Goal: Check status

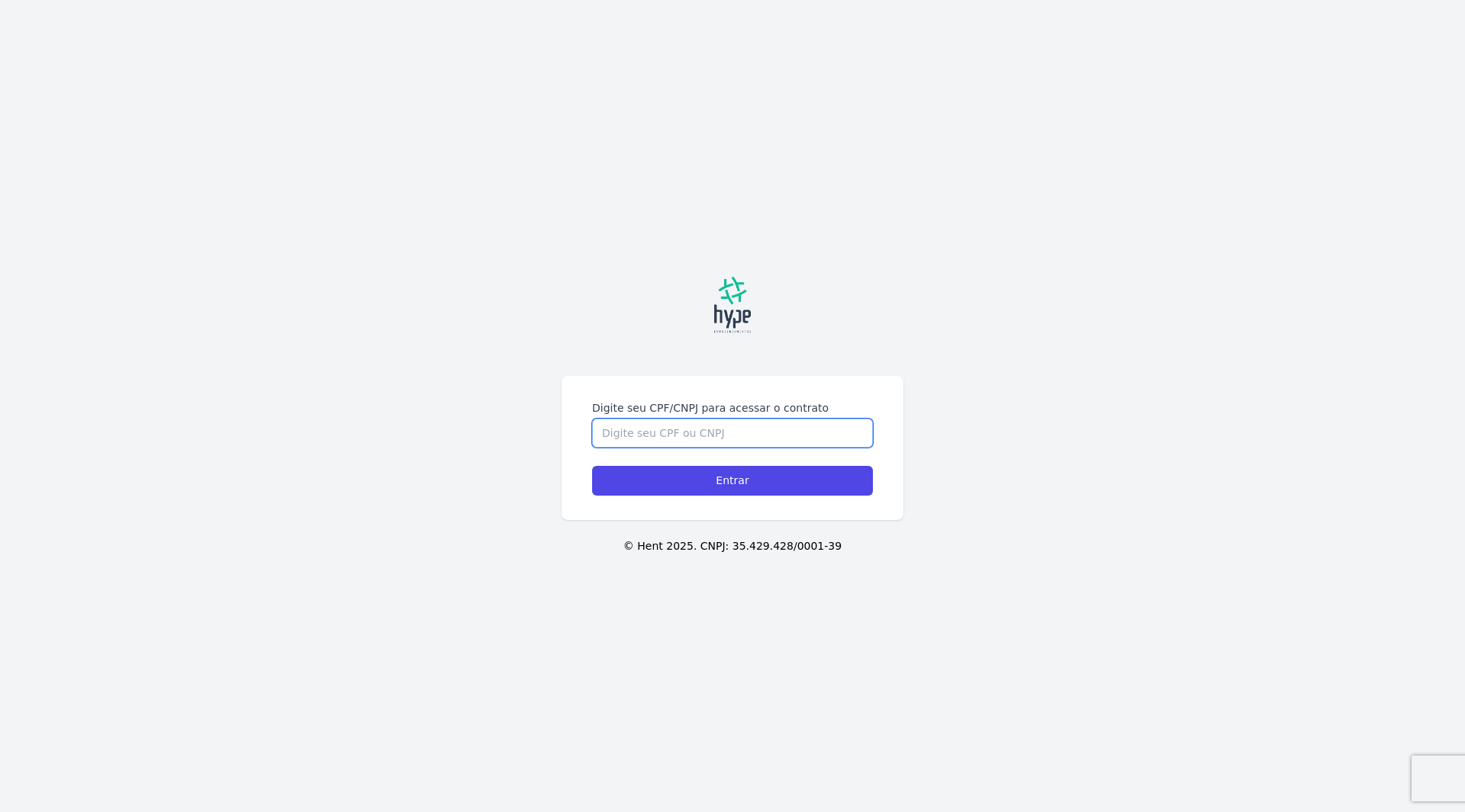
click at [643, 431] on input "Digite seu CPF/CNPJ para acessar o contrato" at bounding box center [732, 433] width 281 height 29
type input "49607081900"
click at [592, 466] on input "Entrar" at bounding box center [732, 481] width 281 height 30
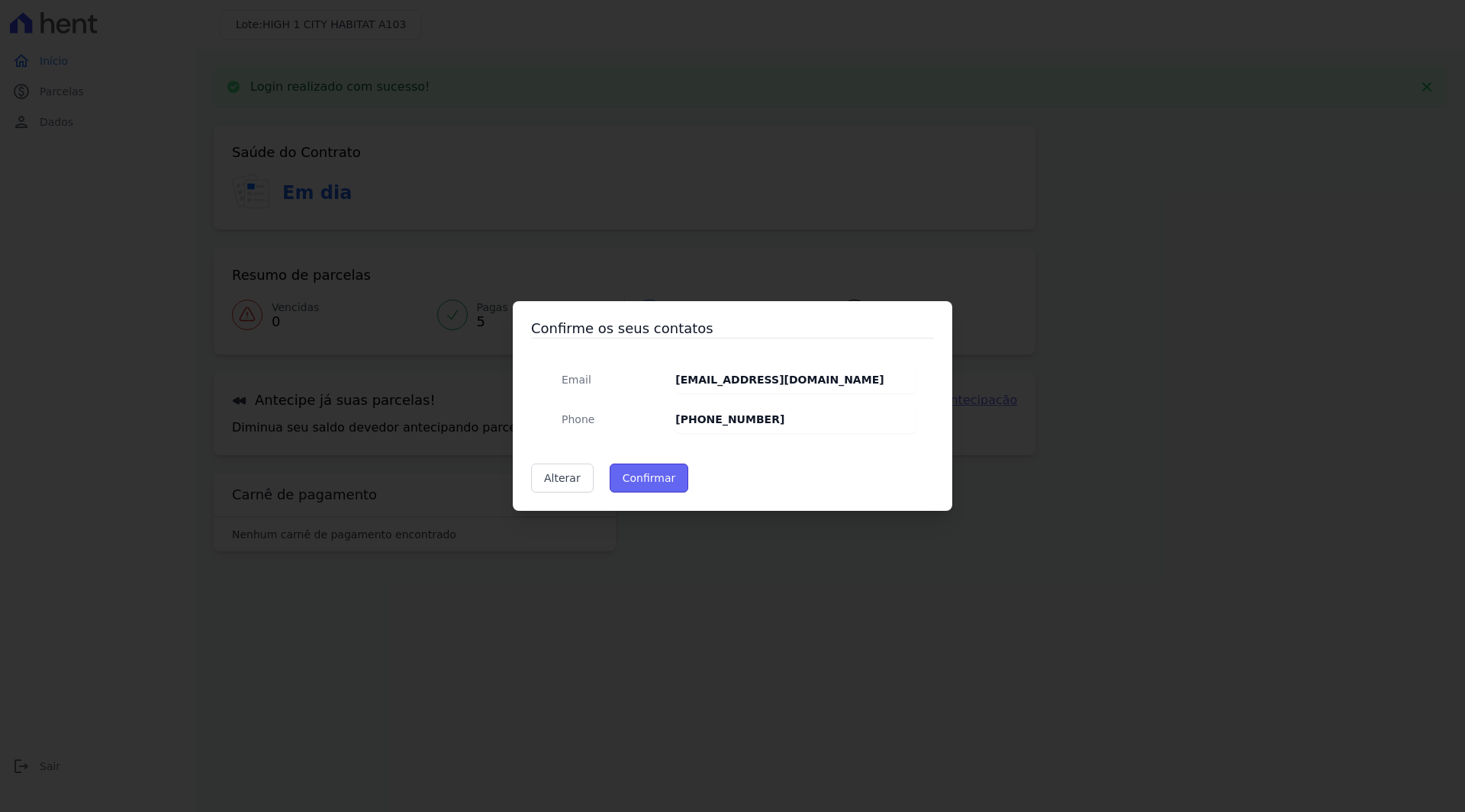
click at [654, 483] on button "Confirmar" at bounding box center [649, 478] width 79 height 29
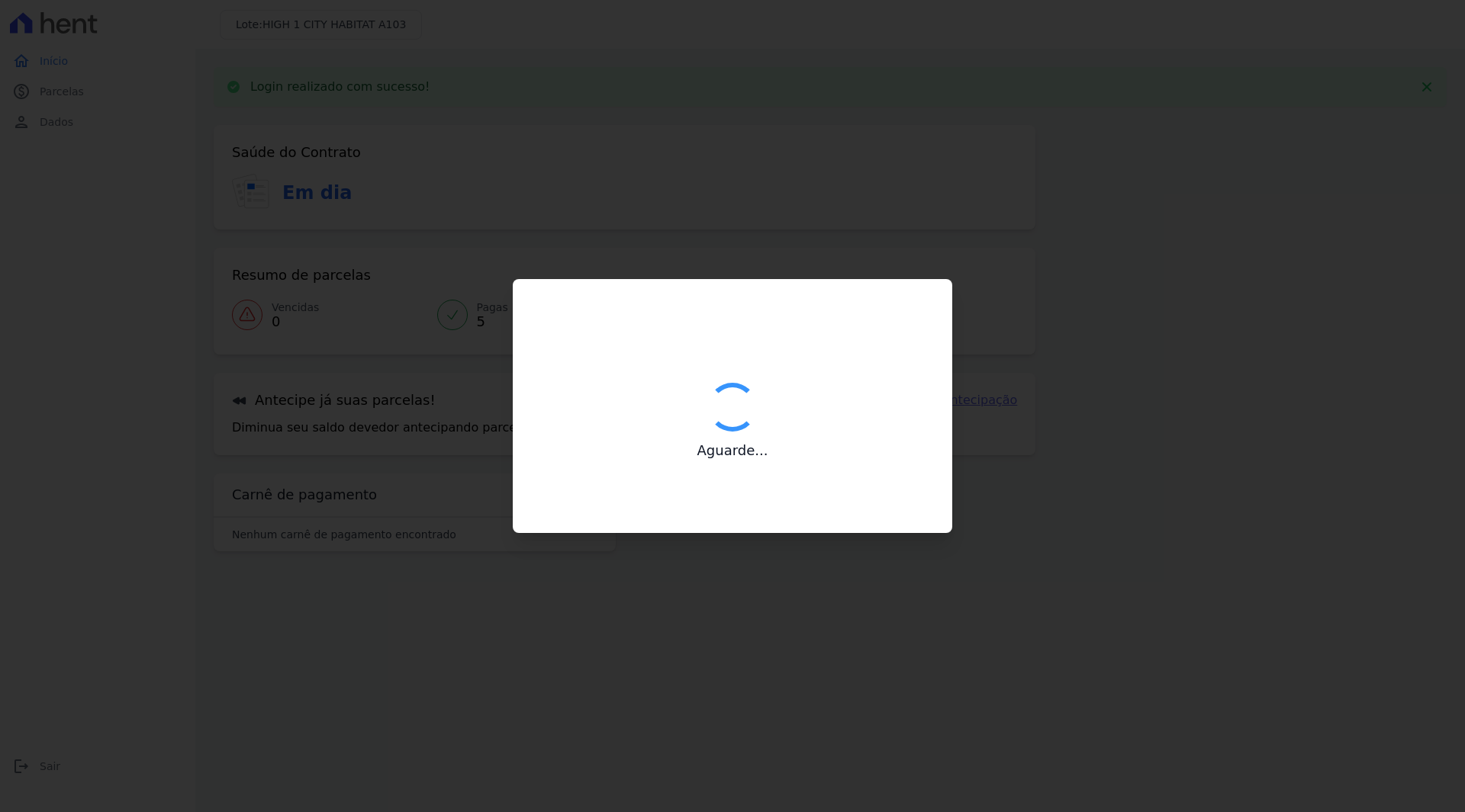
type input "Contatos confirmados com sucesso."
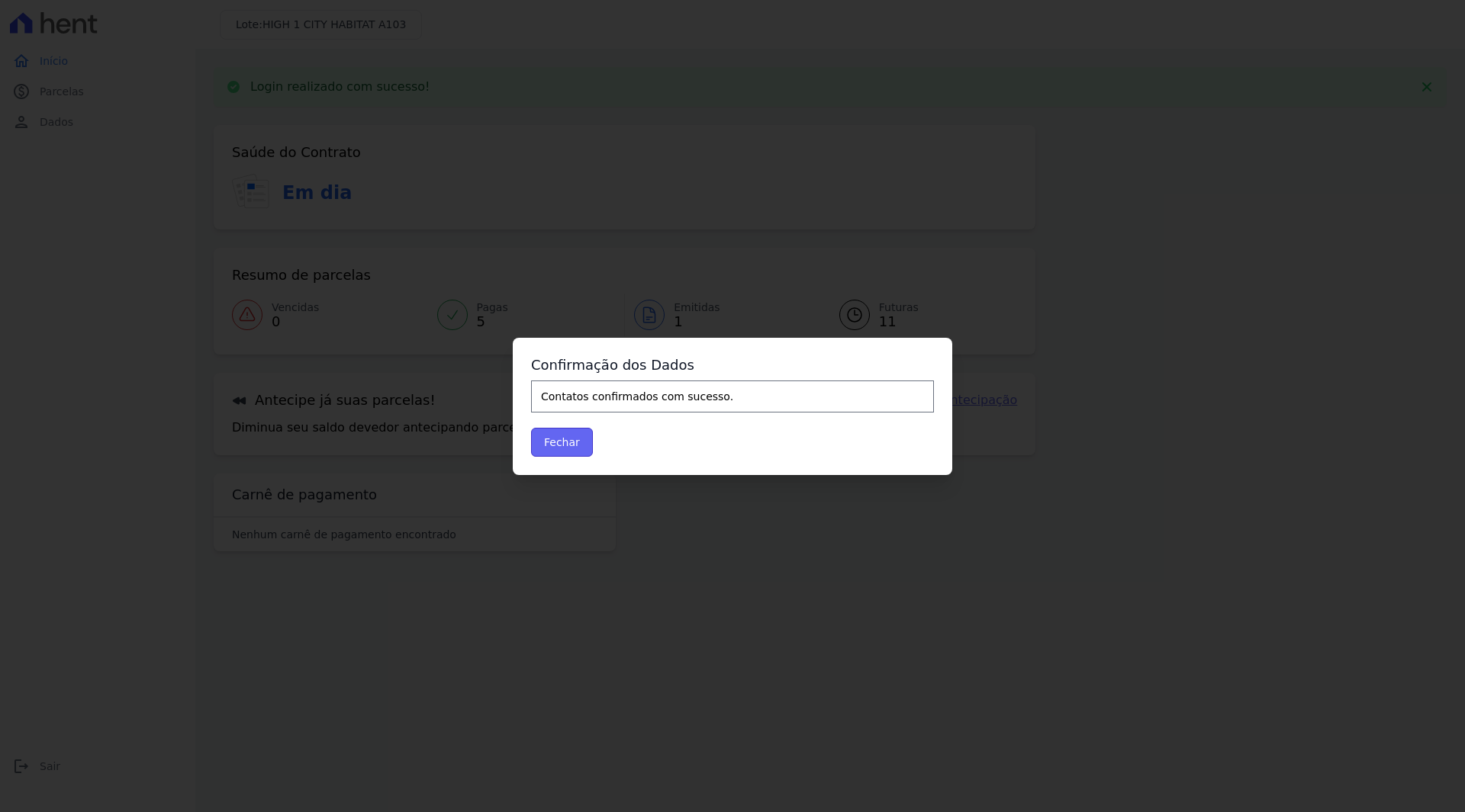
click at [577, 444] on button "Fechar" at bounding box center [561, 442] width 62 height 29
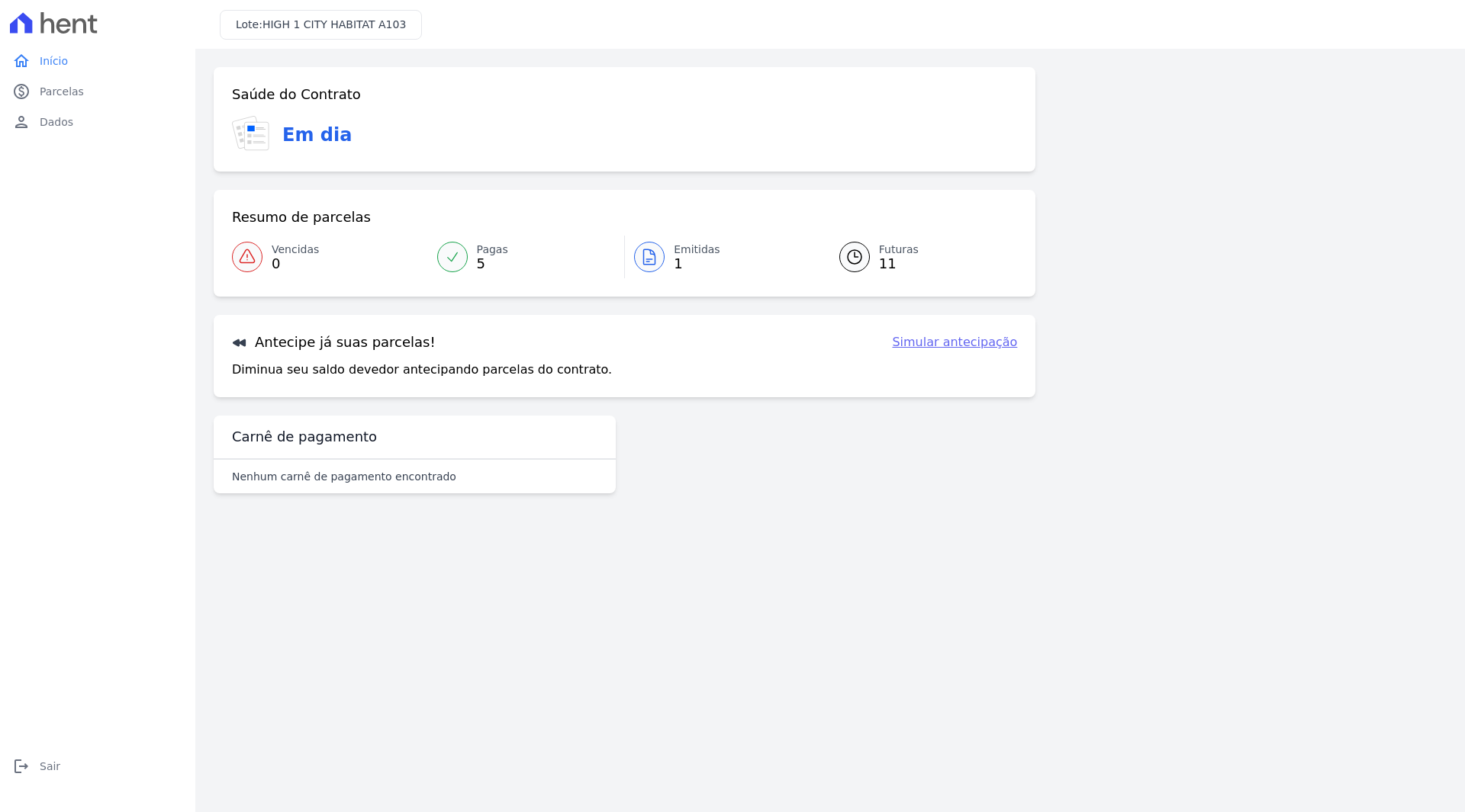
click at [884, 259] on span "11" at bounding box center [899, 264] width 40 height 12
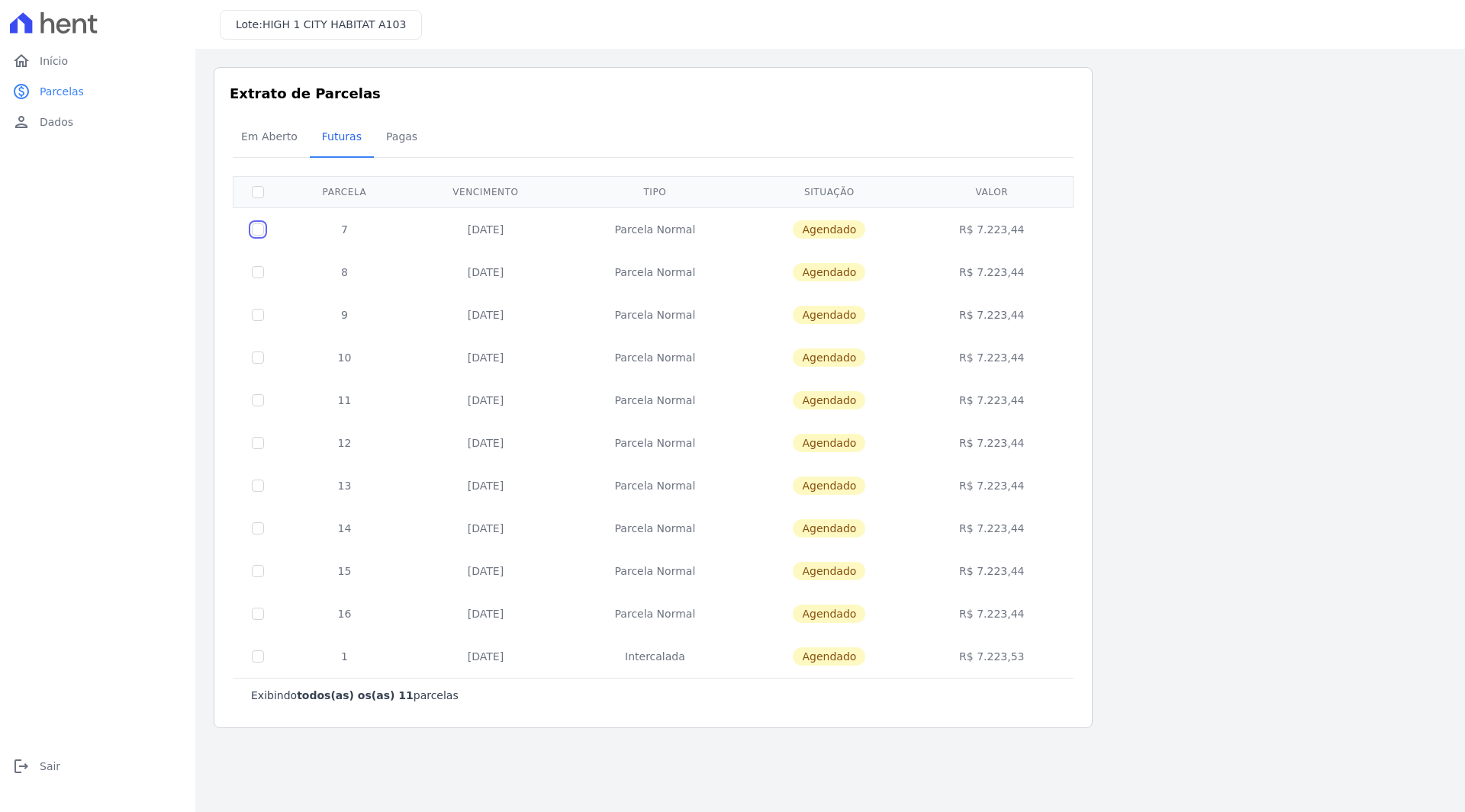
click at [262, 229] on input "checkbox" at bounding box center [258, 229] width 12 height 12
checkbox input "true"
